Goal: Information Seeking & Learning: Learn about a topic

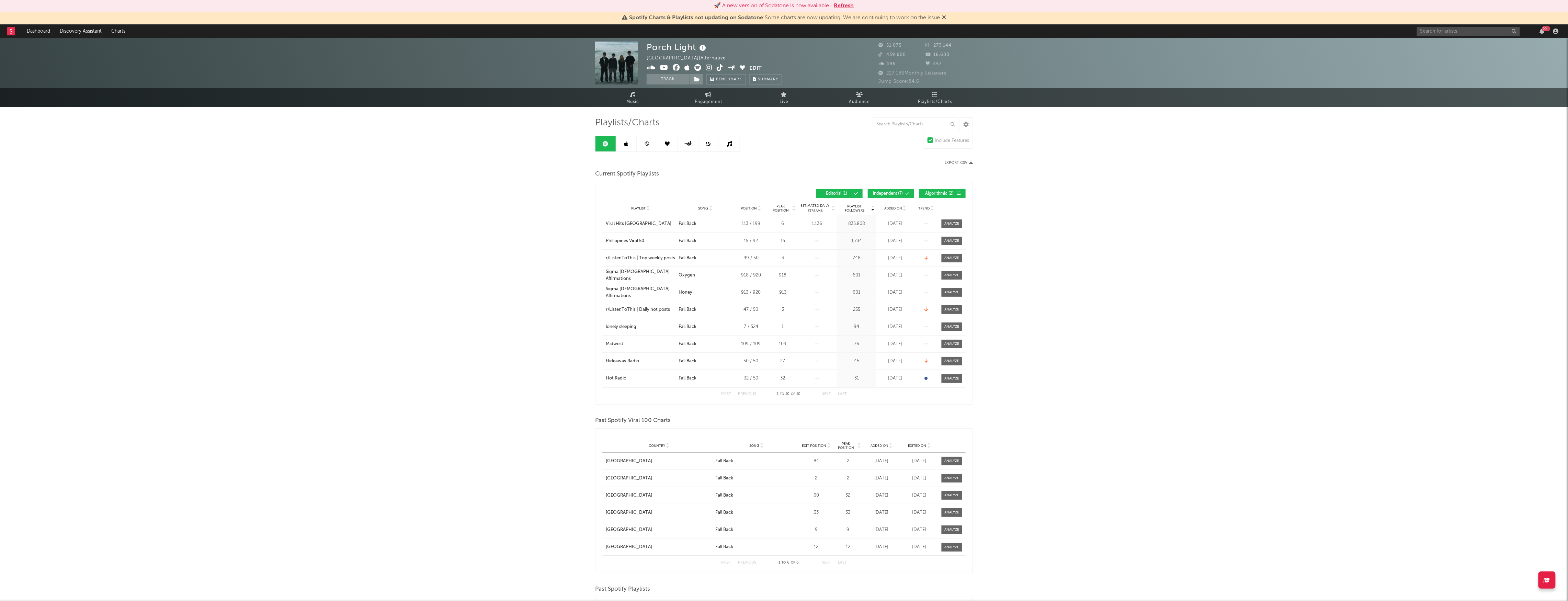
click at [1441, 36] on div "99 +" at bounding box center [1489, 31] width 144 height 13
click at [1443, 34] on input "text" at bounding box center [1468, 31] width 103 height 9
type input "balu brigada"
click at [1480, 46] on div "Balu Brigada" at bounding box center [1479, 45] width 76 height 8
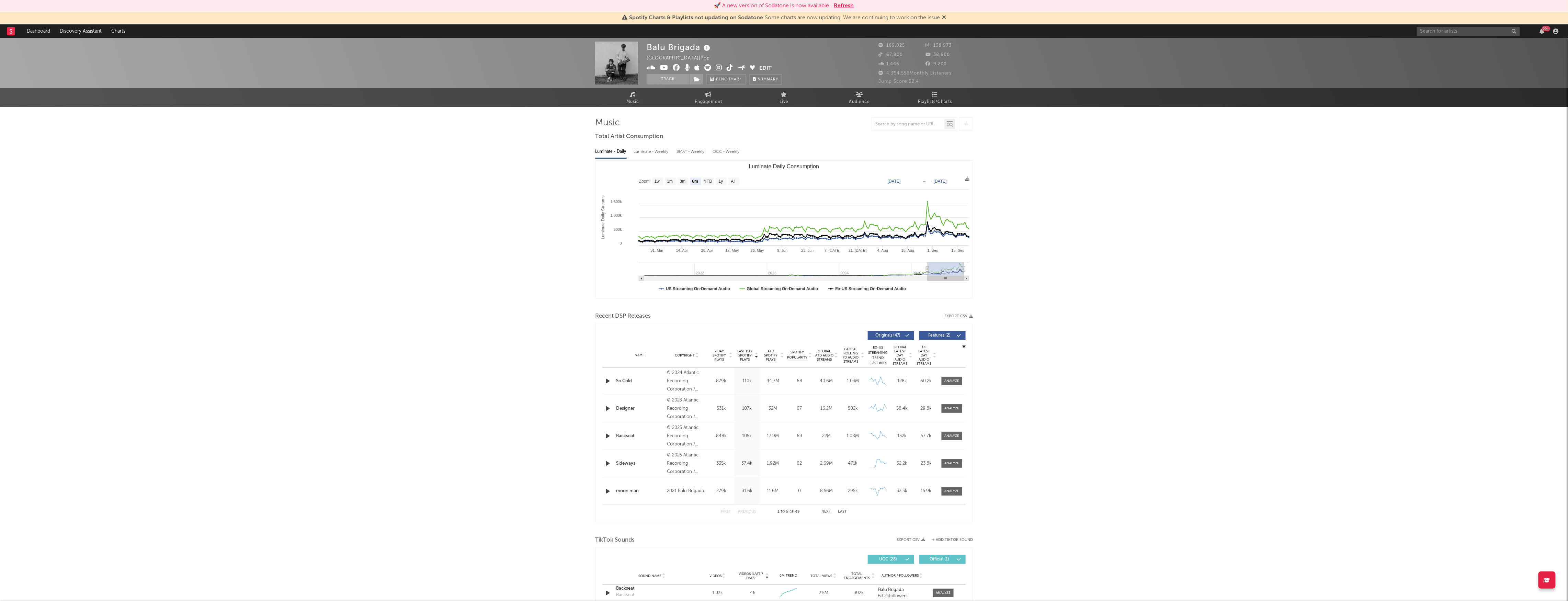
select select "6m"
click at [939, 101] on span "Playlists/Charts" at bounding box center [935, 101] width 34 height 8
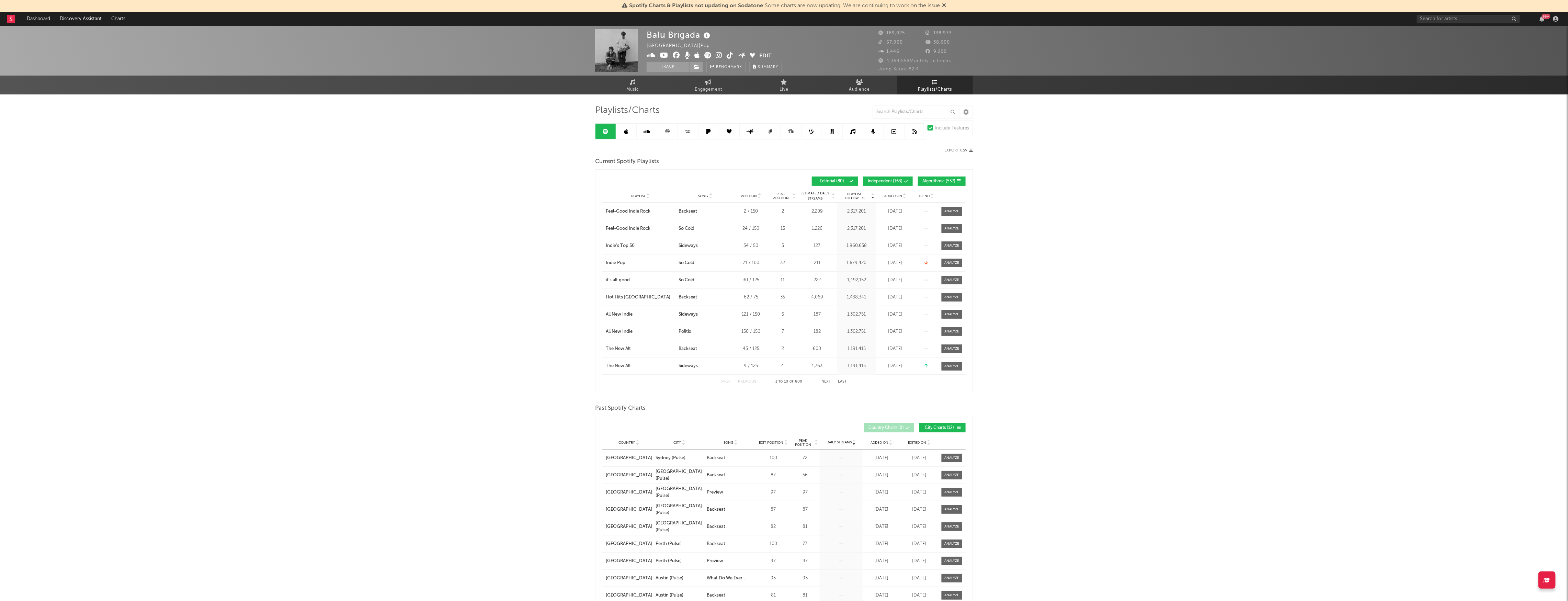
click at [919, 446] on div "Country City Song Exit Position Peak Position Estimated Daily Streams Playlist …" at bounding box center [784, 443] width 363 height 13
click at [919, 442] on span "Exited On" at bounding box center [918, 443] width 18 height 4
click at [669, 138] on link at bounding box center [668, 131] width 21 height 15
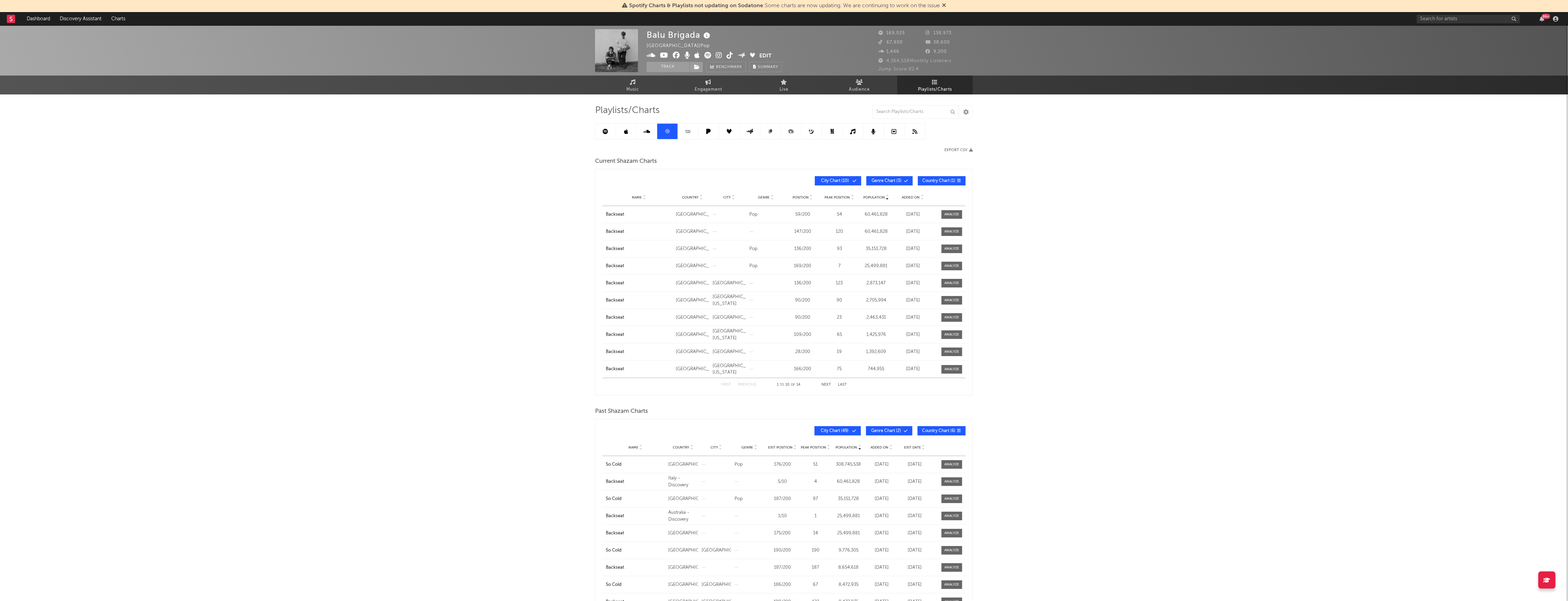
click at [848, 180] on span "City Chart ( 10 )" at bounding box center [835, 181] width 32 height 4
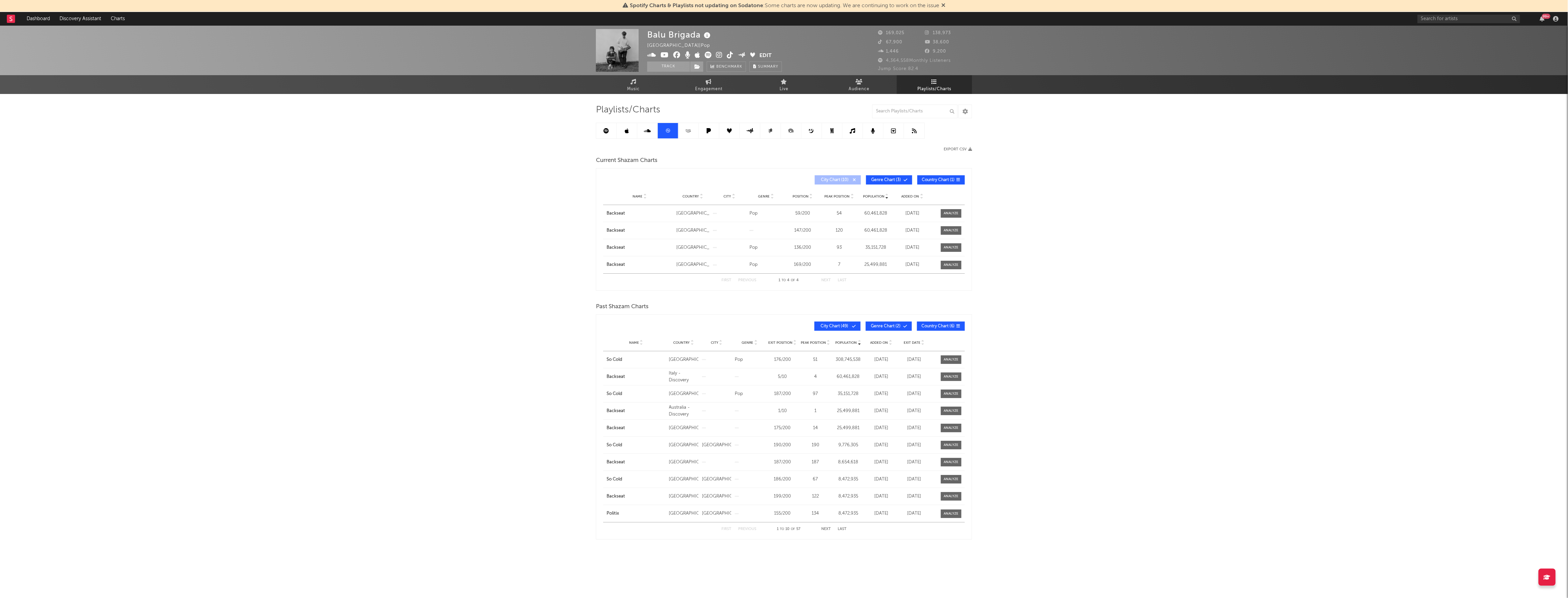
click at [875, 179] on span "Genre Chart ( 3 )" at bounding box center [886, 180] width 32 height 4
